Goal: Transaction & Acquisition: Download file/media

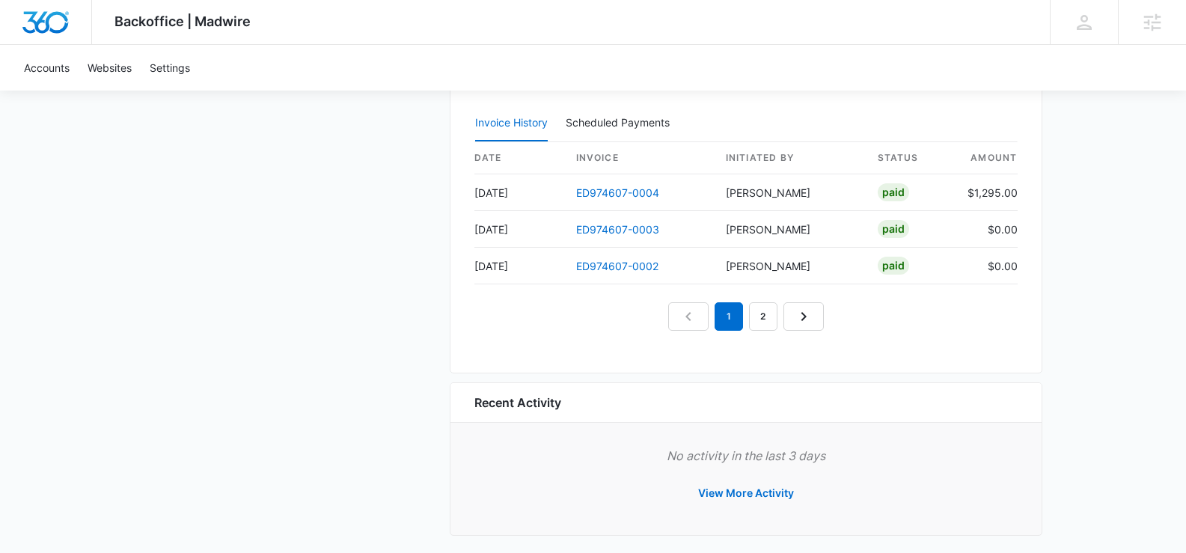
scroll to position [1464, 0]
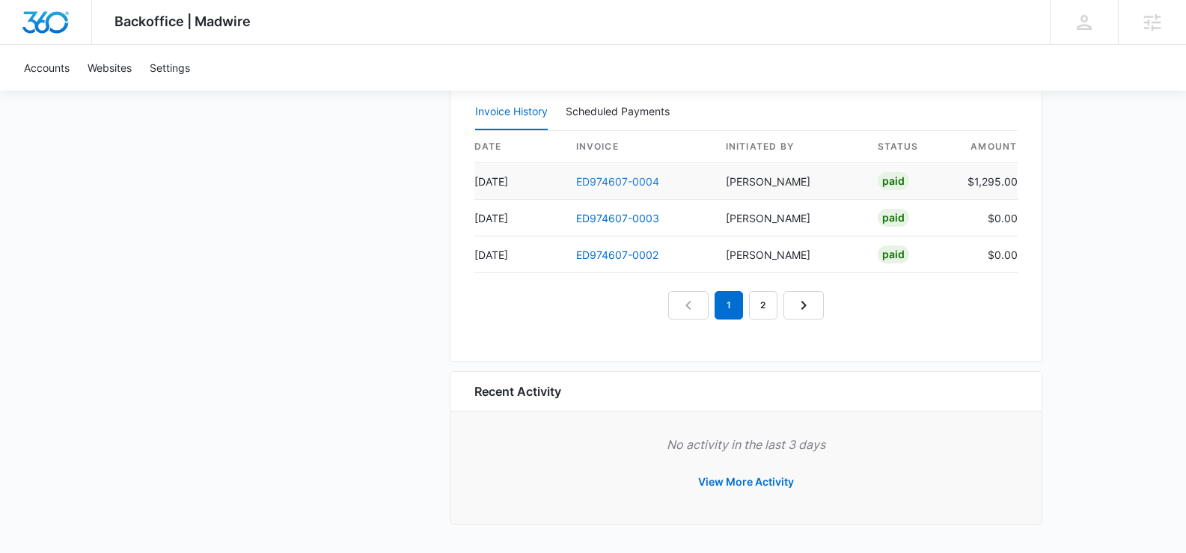
click at [607, 182] on link "ED974607-0004" at bounding box center [617, 181] width 83 height 13
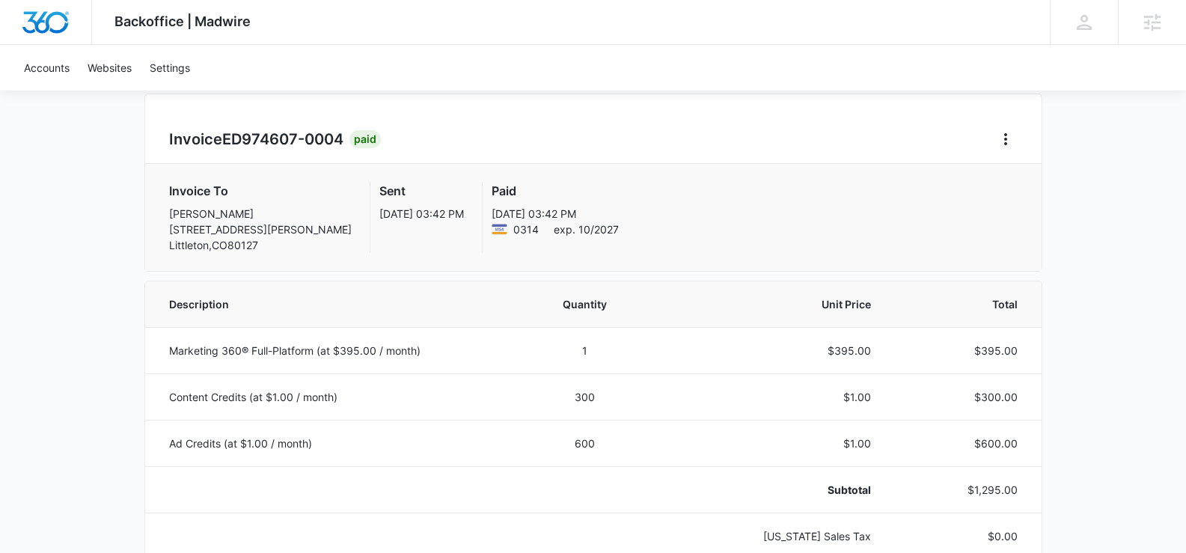
scroll to position [120, 0]
drag, startPoint x: 346, startPoint y: 136, endPoint x: 222, endPoint y: 147, distance: 124.7
click at [169, 138] on h2 "Invoice ED974607-0004" at bounding box center [259, 140] width 180 height 22
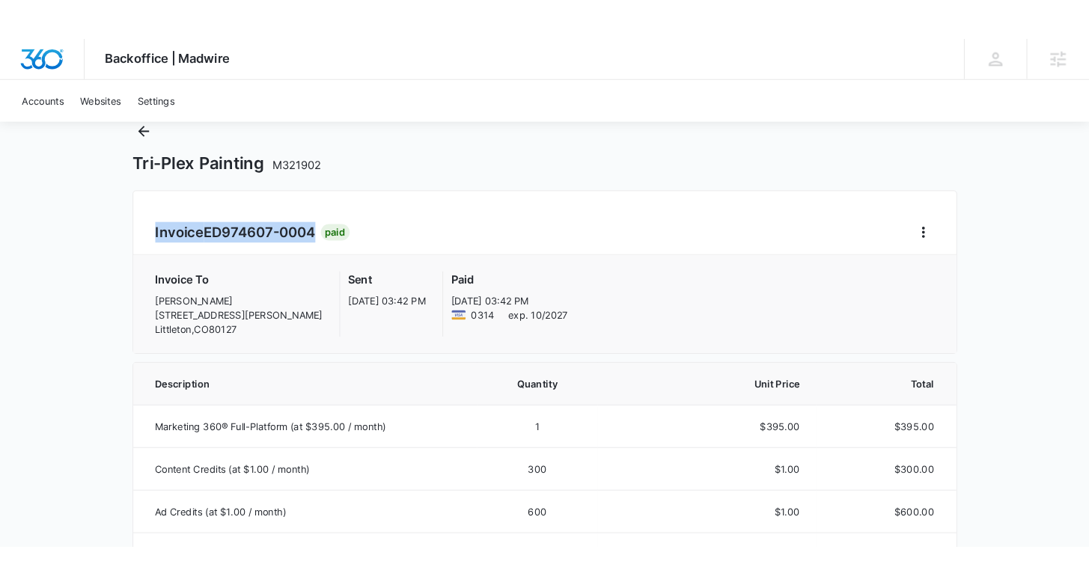
scroll to position [0, 0]
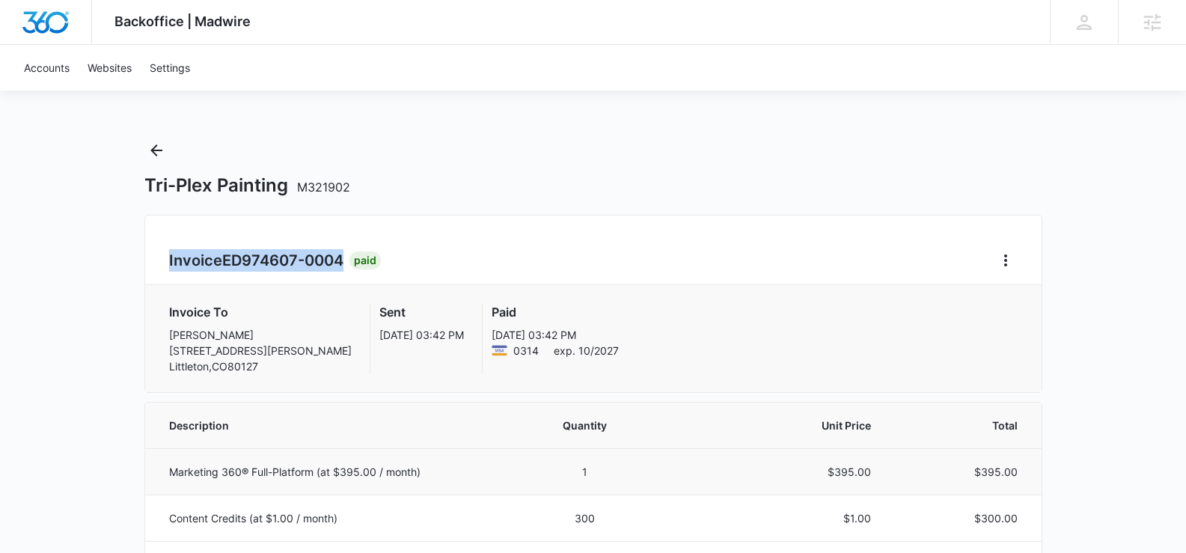
copy h2 "Invoice ED974607-0004"
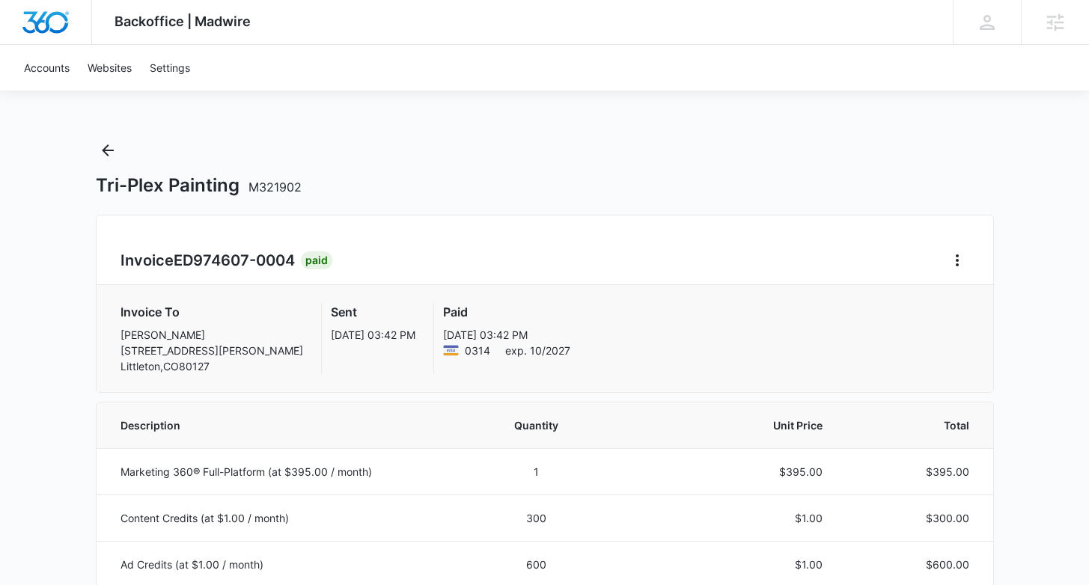
click at [418, 236] on div "Invoice ED974607-0004 Paid Invoice To [PERSON_NAME] [STREET_ADDRESS][PERSON_NAM…" at bounding box center [545, 304] width 898 height 178
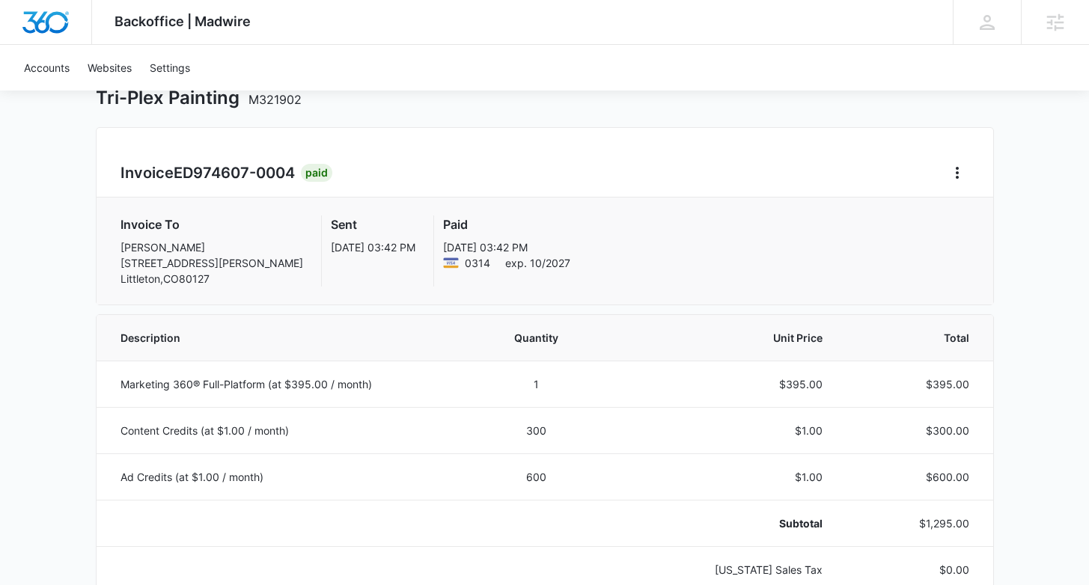
scroll to position [82, 0]
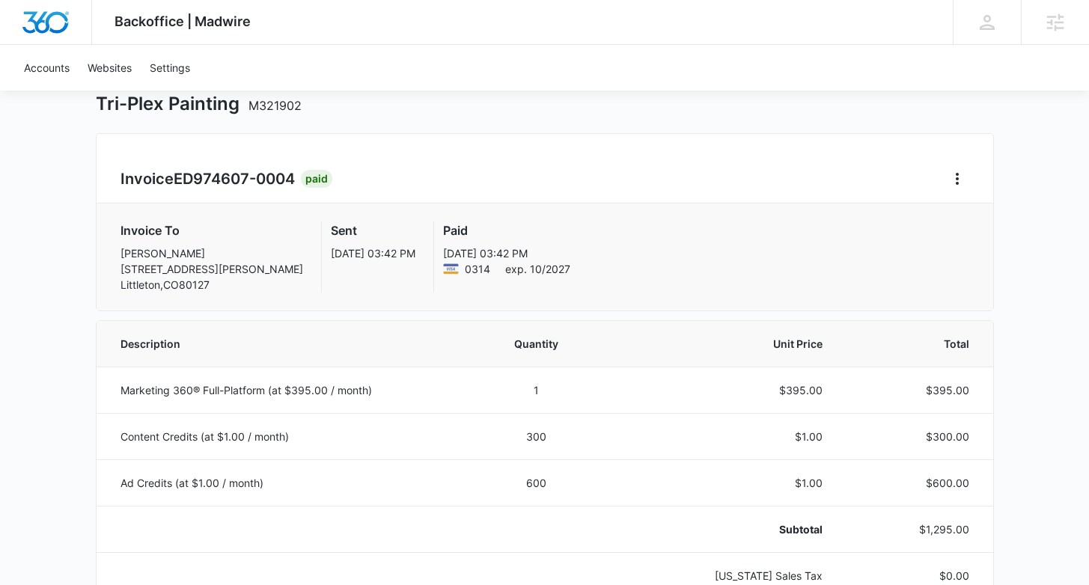
click at [253, 172] on span "ED974607-0004" at bounding box center [234, 179] width 121 height 18
drag, startPoint x: 296, startPoint y: 174, endPoint x: 106, endPoint y: 176, distance: 189.3
click at [106, 176] on div "Invoice ED974607-0004 Paid Invoice To [PERSON_NAME] [STREET_ADDRESS][PERSON_NAM…" at bounding box center [545, 222] width 898 height 178
click at [100, 173] on div "Invoice ED974607-0004 Paid Invoice To [PERSON_NAME] [STREET_ADDRESS][PERSON_NAM…" at bounding box center [545, 222] width 898 height 178
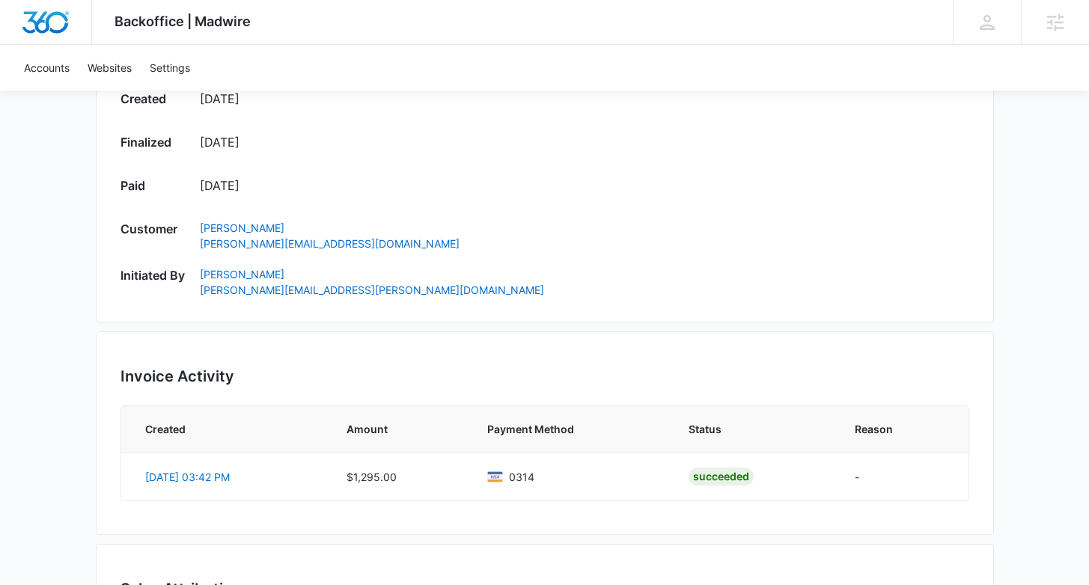
scroll to position [745, 0]
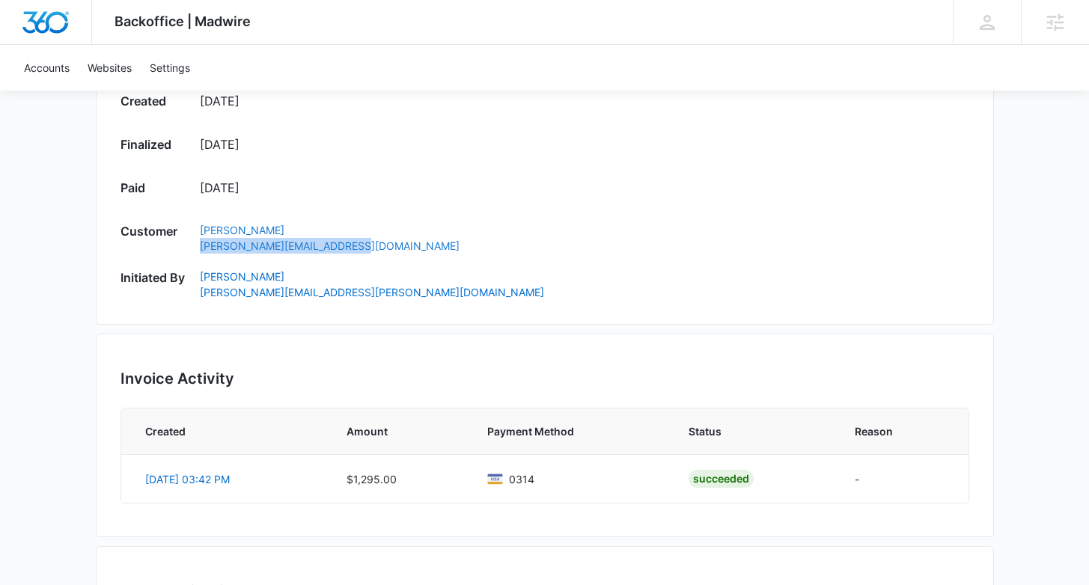
drag, startPoint x: 220, startPoint y: 249, endPoint x: 370, endPoint y: 252, distance: 149.7
click at [370, 252] on div "Created [DATE] Finalized [DATE] Paid [DATE] Customer Taylor Lukens [EMAIL_ADDRE…" at bounding box center [544, 196] width 849 height 208
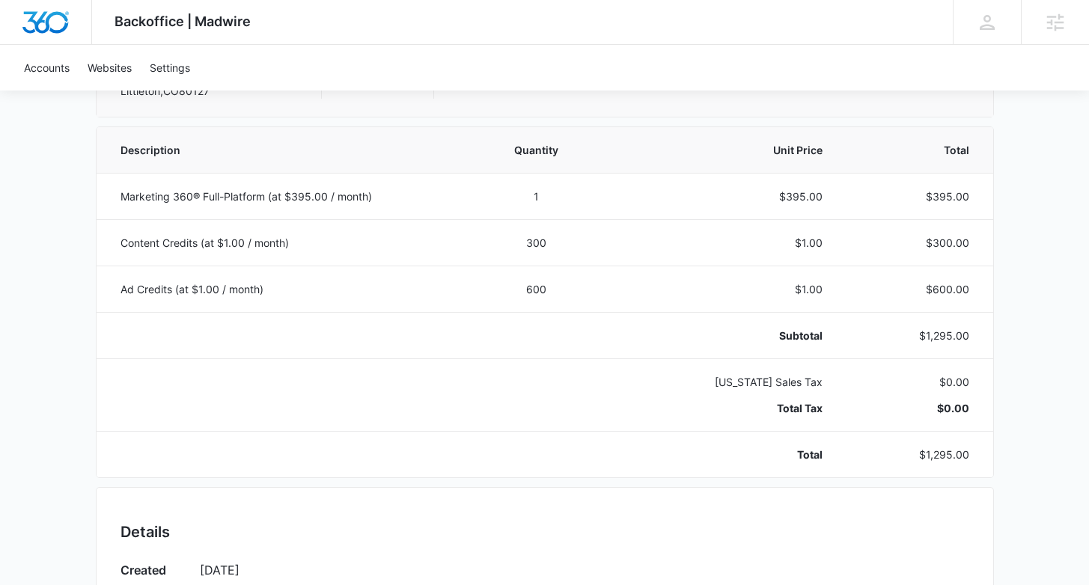
scroll to position [0, 0]
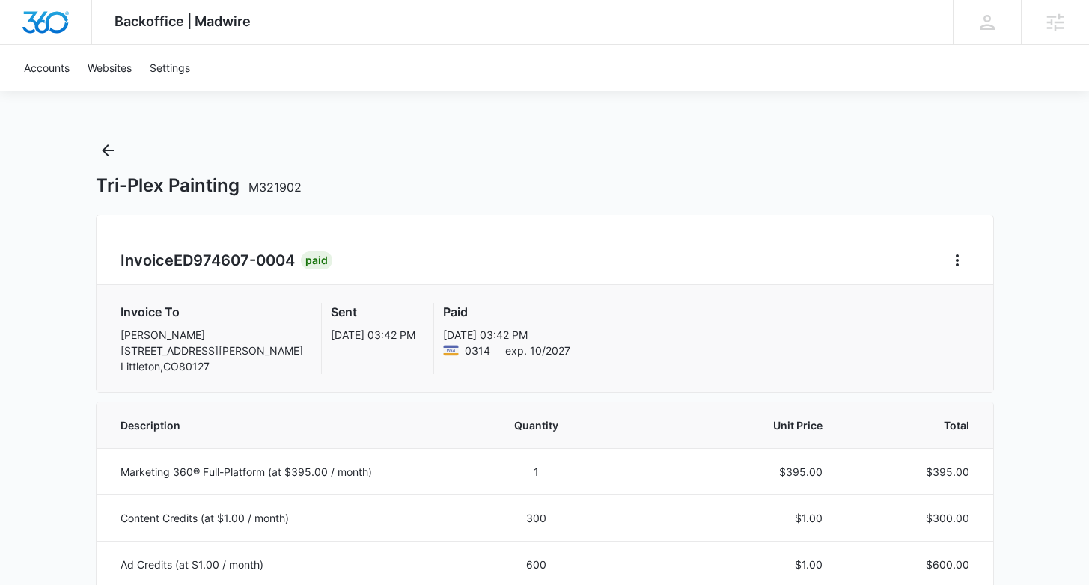
click at [413, 261] on div "Invoice ED974607-0004 Paid" at bounding box center [544, 260] width 849 height 24
drag, startPoint x: 299, startPoint y: 258, endPoint x: 144, endPoint y: 263, distance: 155.0
click at [122, 260] on h2 "Invoice ED974607-0004" at bounding box center [210, 260] width 180 height 22
click at [962, 260] on icon "Home" at bounding box center [957, 260] width 18 height 18
click at [1006, 302] on link "Download Invoice" at bounding box center [1007, 302] width 87 height 13
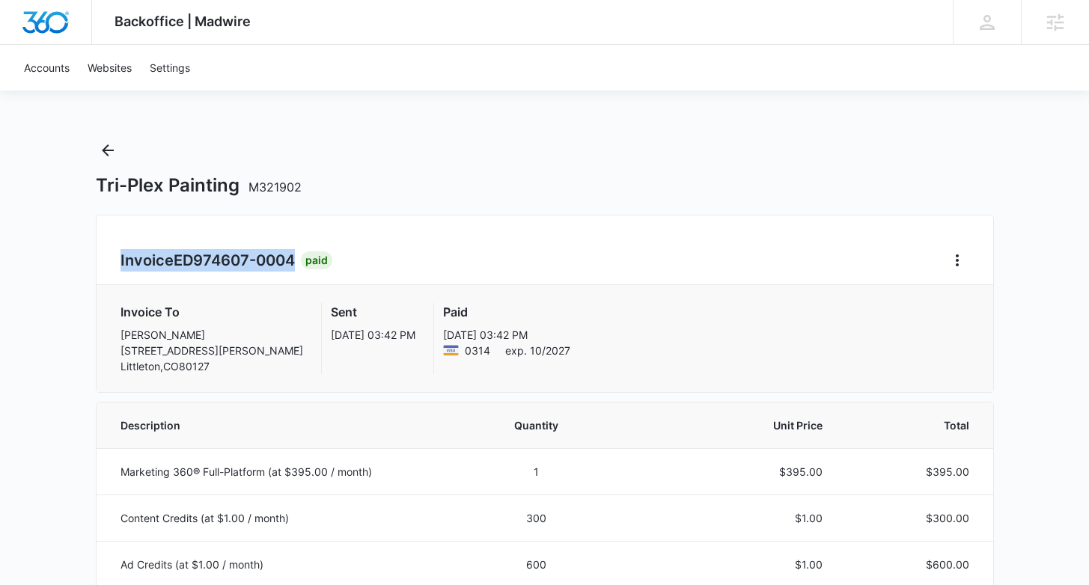
scroll to position [732, 0]
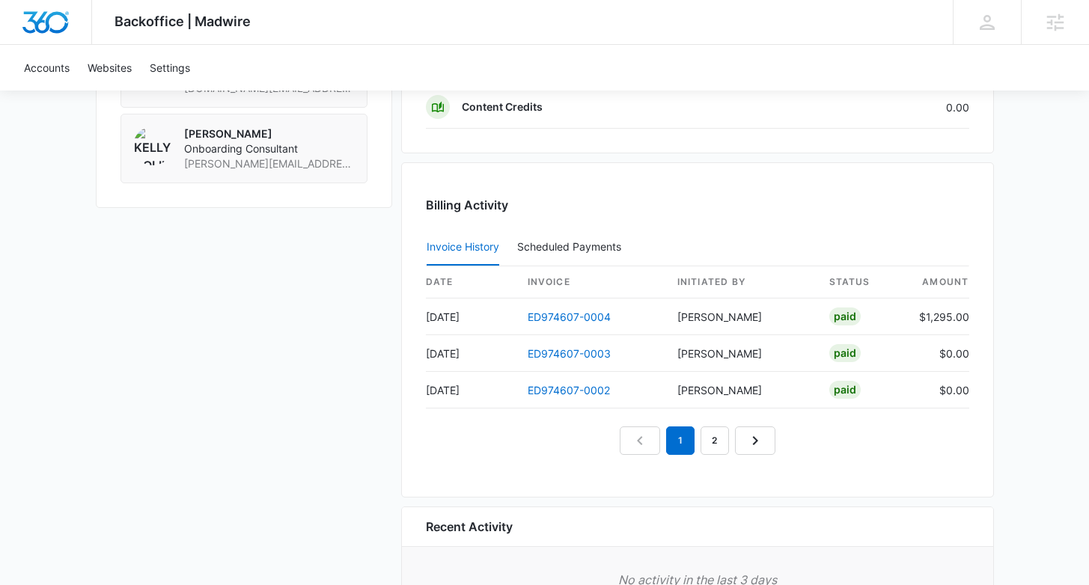
scroll to position [1328, 0]
